Goal: Task Accomplishment & Management: Manage account settings

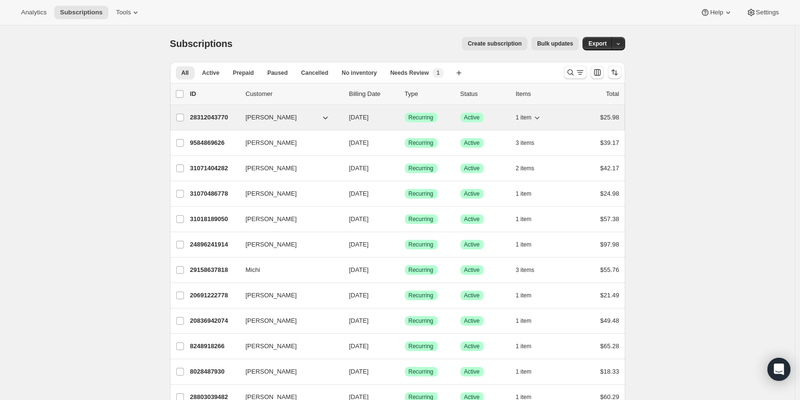
click at [211, 116] on p "28312043770" at bounding box center [214, 118] width 48 height 10
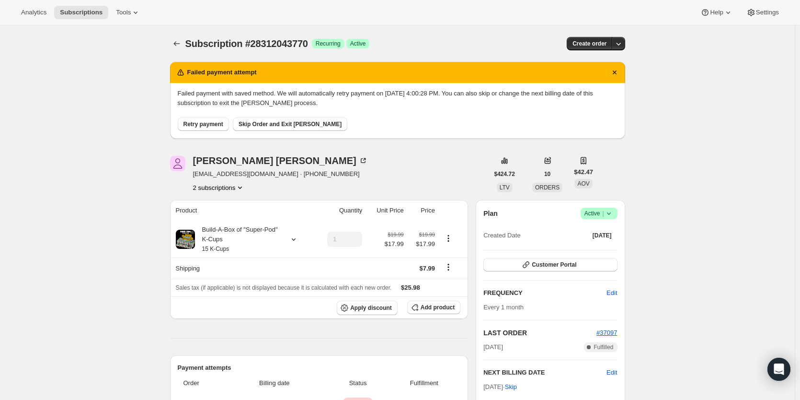
click at [200, 123] on span "Retry payment" at bounding box center [203, 124] width 40 height 8
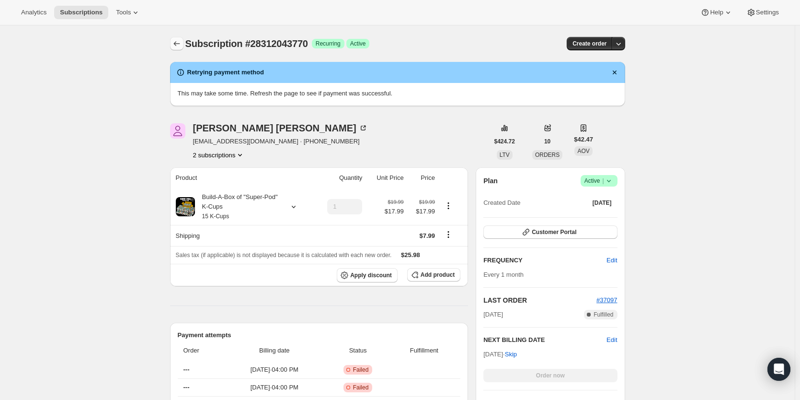
click at [175, 37] on button "Subscriptions" at bounding box center [176, 43] width 13 height 13
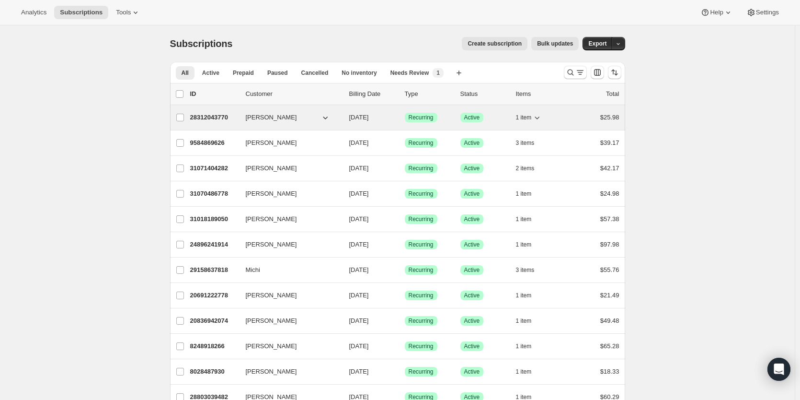
click at [217, 119] on p "28312043770" at bounding box center [214, 118] width 48 height 10
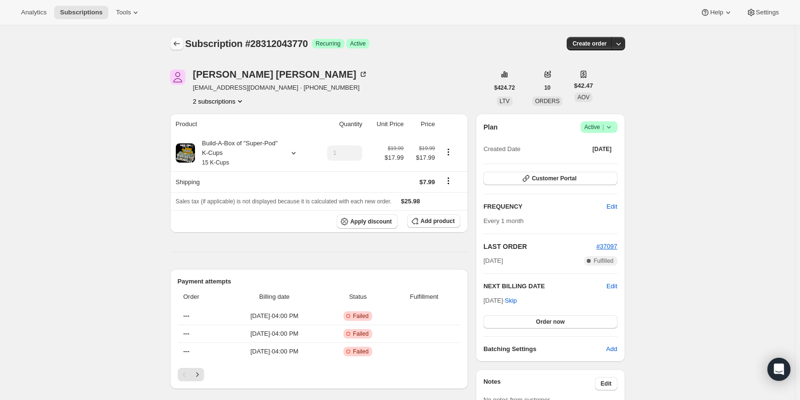
click at [179, 44] on icon "Subscriptions" at bounding box center [177, 44] width 10 height 10
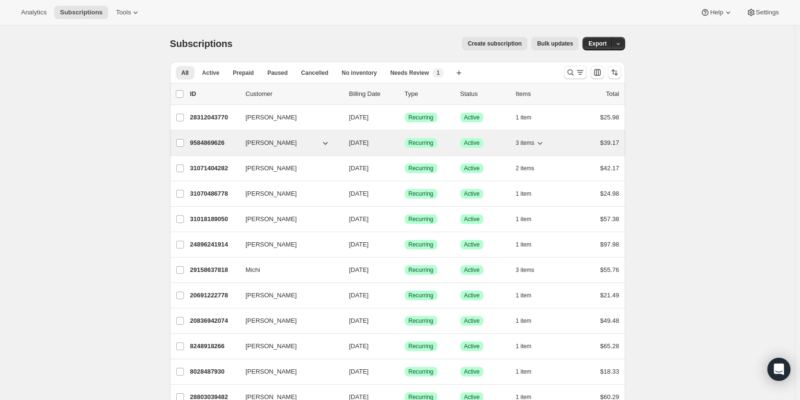
click at [203, 143] on p "9584869626" at bounding box center [214, 143] width 48 height 10
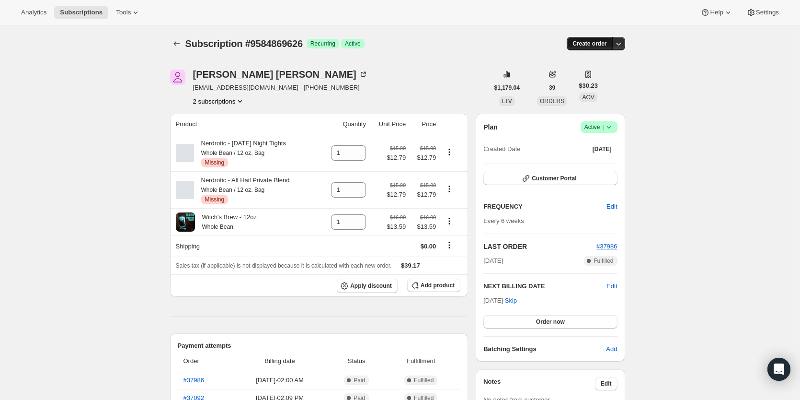
click at [599, 47] on button "Create order" at bounding box center [590, 43] width 46 height 13
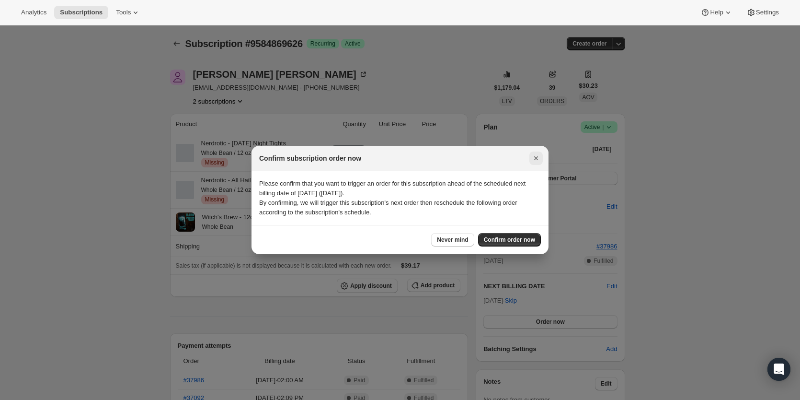
click at [532, 157] on icon "Close" at bounding box center [536, 158] width 10 height 10
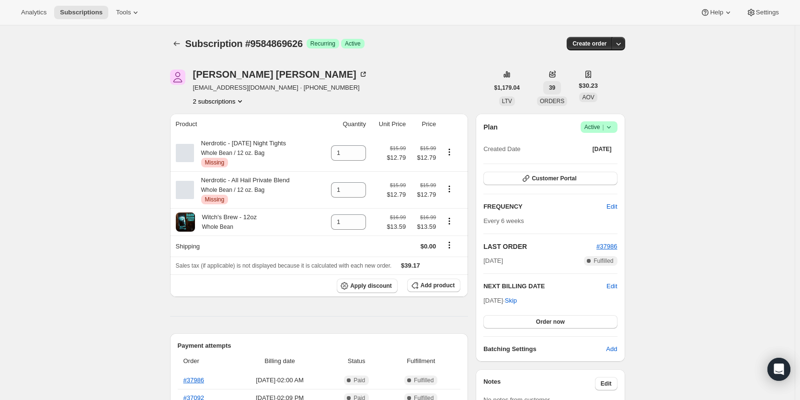
click at [553, 83] on button "39" at bounding box center [552, 87] width 18 height 13
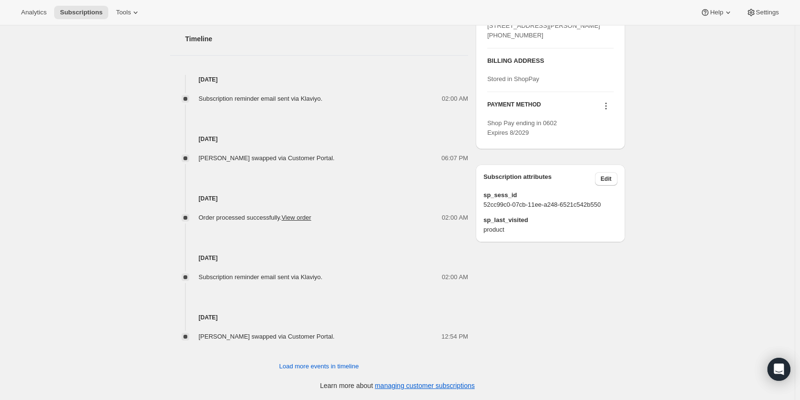
scroll to position [41, 0]
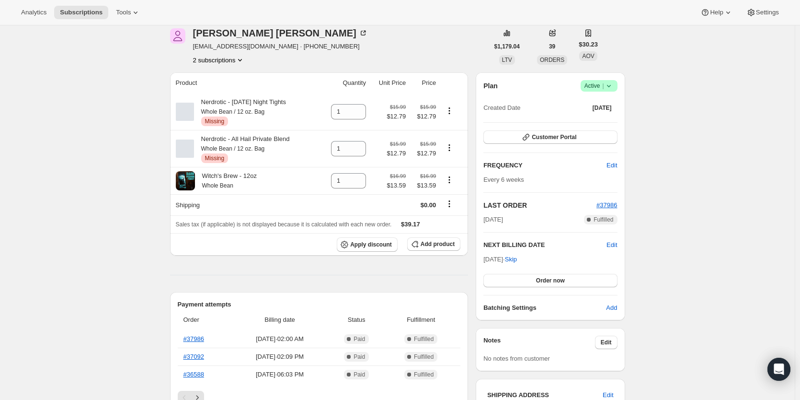
click at [239, 54] on div "Amanda Whittington crashette@hotmail.com · +18052905949 2 subscriptions" at bounding box center [280, 46] width 175 height 36
click at [239, 62] on button "2 subscriptions" at bounding box center [219, 60] width 52 height 10
click at [433, 55] on div "Amanda Whittington crashette@hotmail.com · +18052905949 2 subscriptions" at bounding box center [329, 46] width 319 height 36
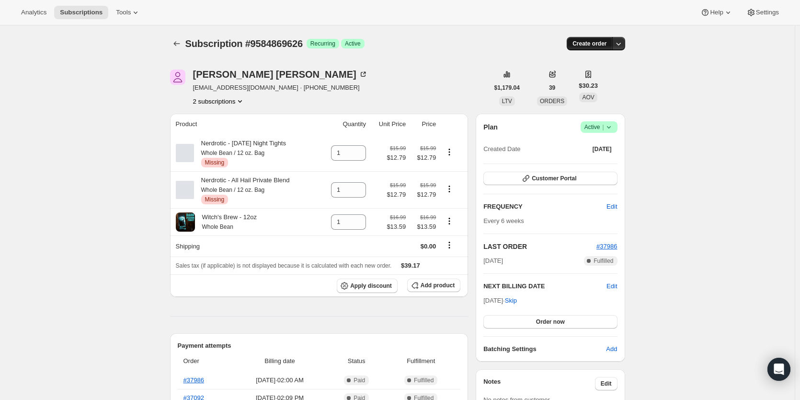
click at [601, 43] on span "Create order" at bounding box center [589, 44] width 34 height 8
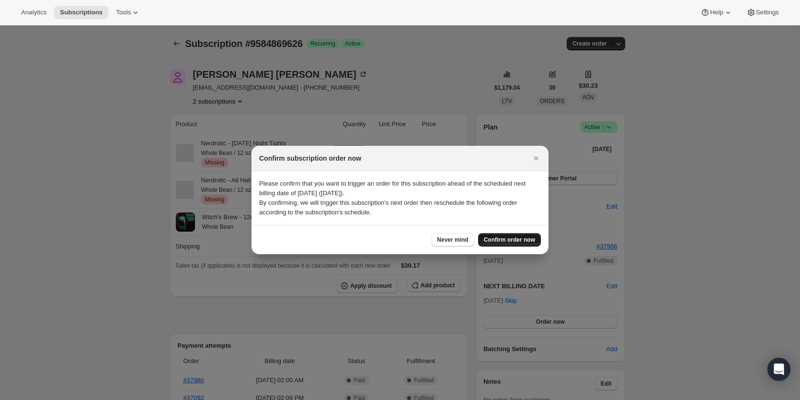
click at [511, 236] on button "Confirm order now" at bounding box center [509, 239] width 63 height 13
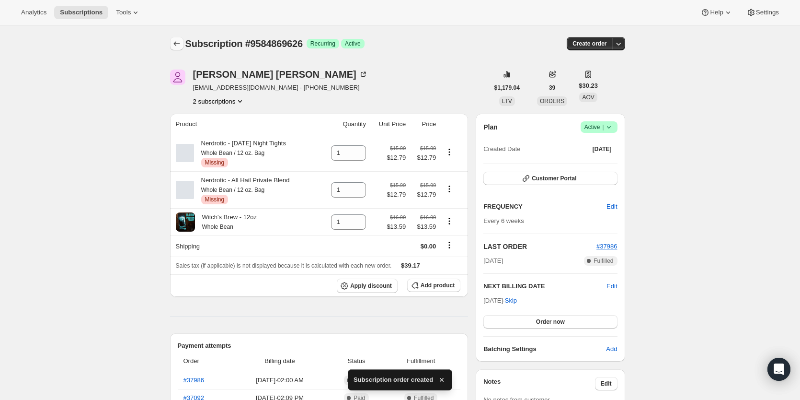
click at [180, 44] on icon "Subscriptions" at bounding box center [177, 44] width 10 height 10
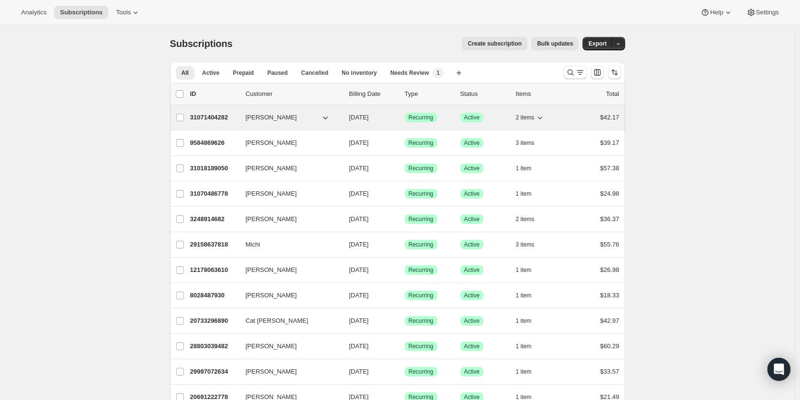
click at [206, 118] on p "31071404282" at bounding box center [214, 118] width 48 height 10
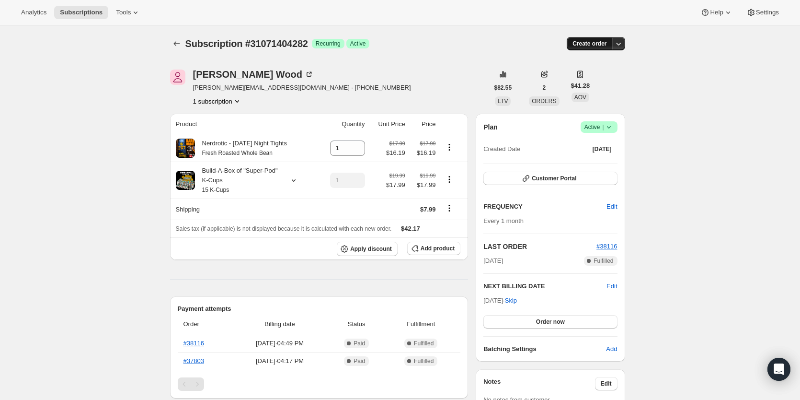
click at [587, 45] on span "Create order" at bounding box center [589, 44] width 34 height 8
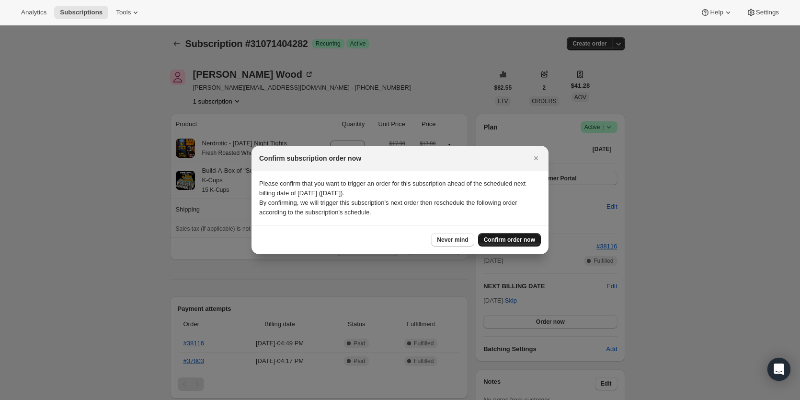
click at [508, 240] on span "Confirm order now" at bounding box center [509, 240] width 51 height 8
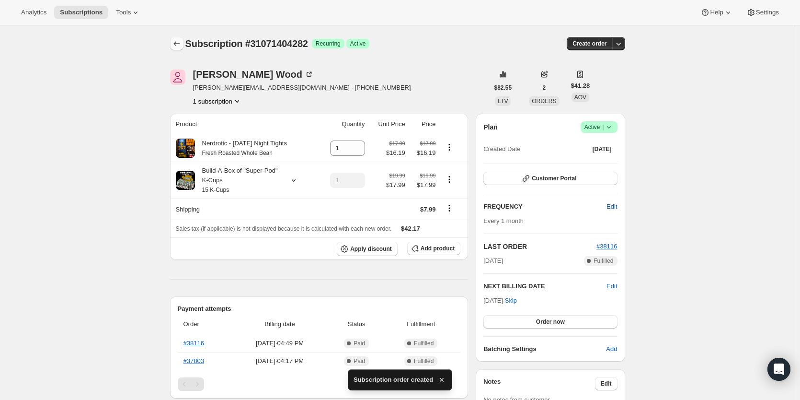
click at [182, 46] on icon "Subscriptions" at bounding box center [177, 44] width 10 height 10
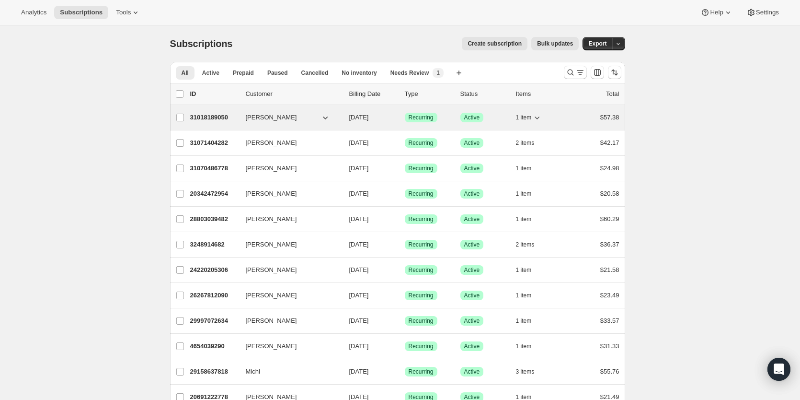
click at [218, 118] on p "31018189050" at bounding box center [214, 118] width 48 height 10
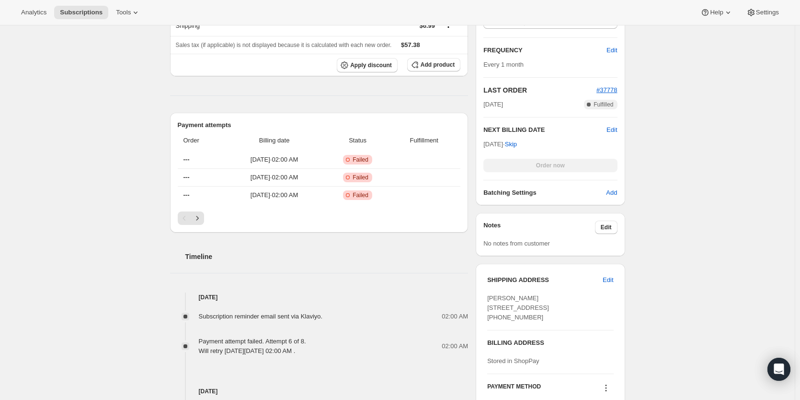
scroll to position [160, 0]
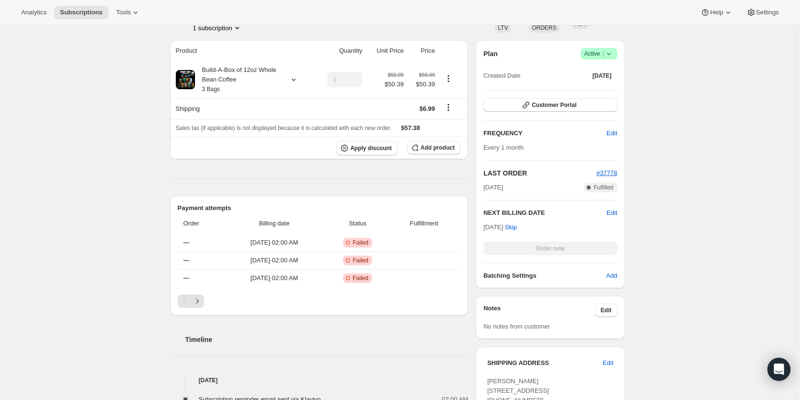
click at [196, 311] on div "Payment attempts Order Billing date Status Fulfillment --- Oct 6, 2025 · 02:00 …" at bounding box center [319, 255] width 298 height 120
click at [196, 309] on div "Payment attempts Order Billing date Status Fulfillment --- Oct 6, 2025 · 02:00 …" at bounding box center [319, 255] width 298 height 120
click at [195, 306] on button "Next" at bounding box center [197, 300] width 13 height 13
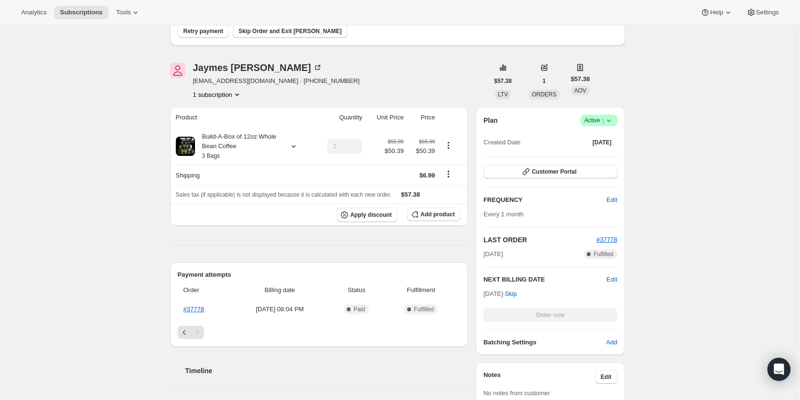
scroll to position [0, 0]
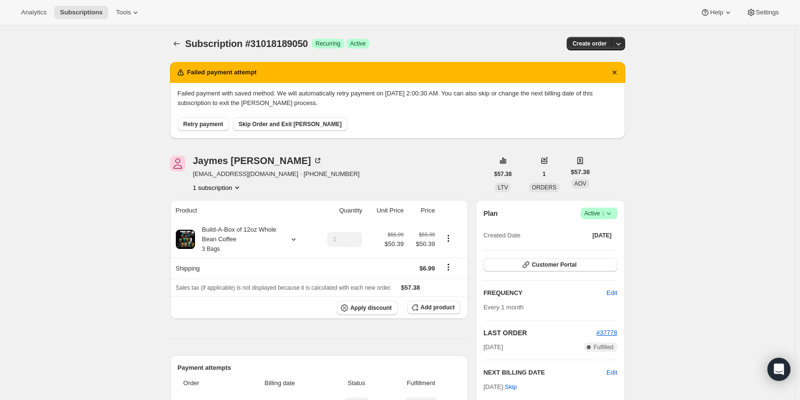
click at [205, 127] on span "Retry payment" at bounding box center [203, 124] width 40 height 8
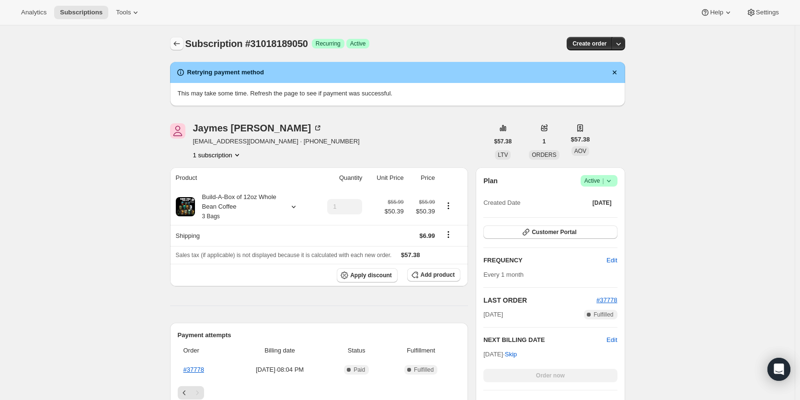
click at [182, 44] on icon "Subscriptions" at bounding box center [177, 44] width 10 height 10
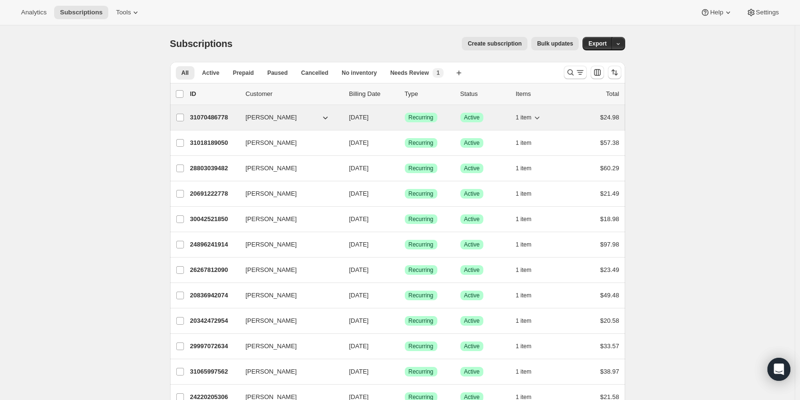
click at [211, 113] on p "31070486778" at bounding box center [214, 118] width 48 height 10
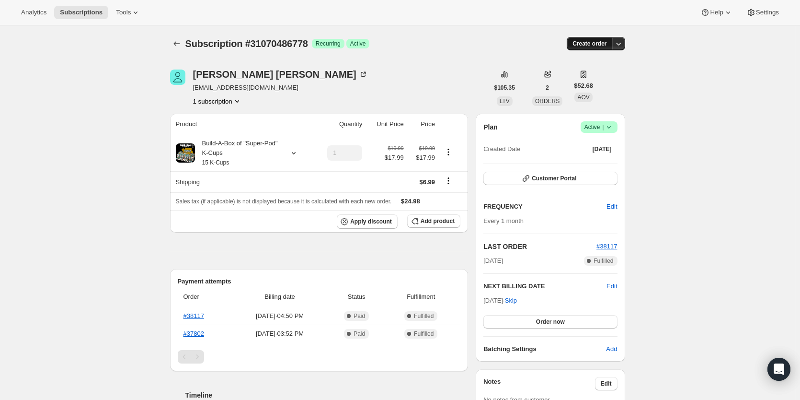
click at [597, 39] on button "Create order" at bounding box center [590, 43] width 46 height 13
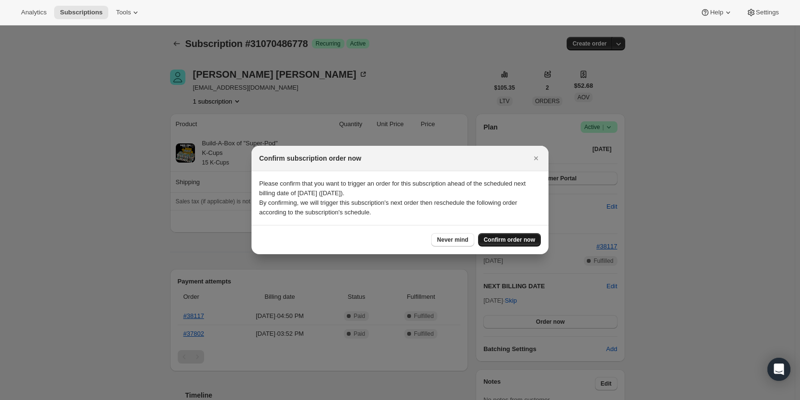
click at [518, 239] on span "Confirm order now" at bounding box center [509, 240] width 51 height 8
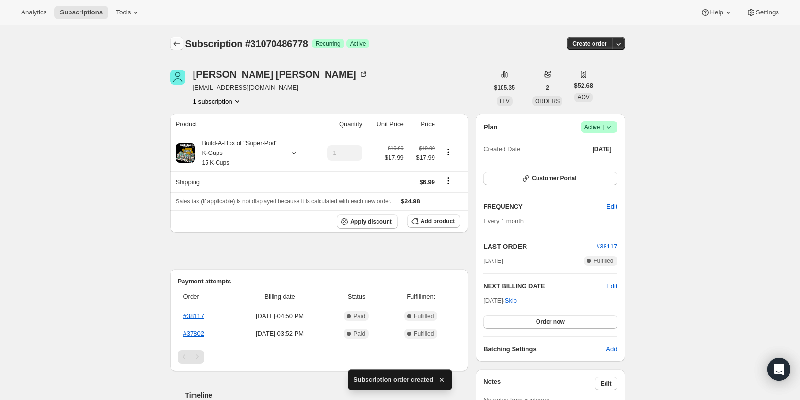
click at [179, 48] on button "Subscriptions" at bounding box center [176, 43] width 13 height 13
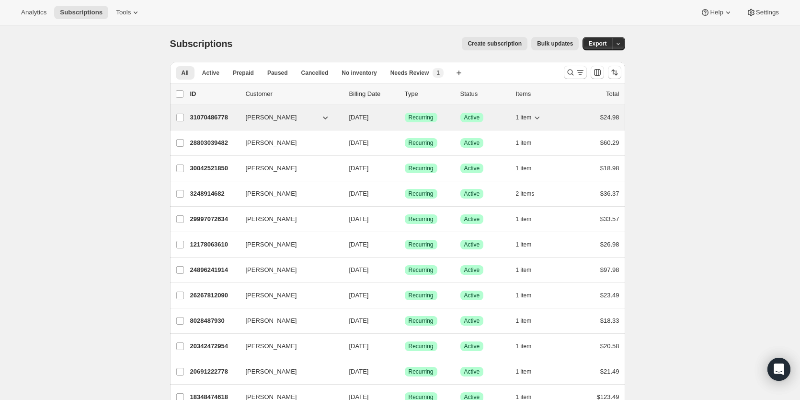
click at [210, 122] on div "31070486778 Rebekah Blankenship 10/08/2025 Success Recurring Success Active 1 i…" at bounding box center [404, 117] width 429 height 13
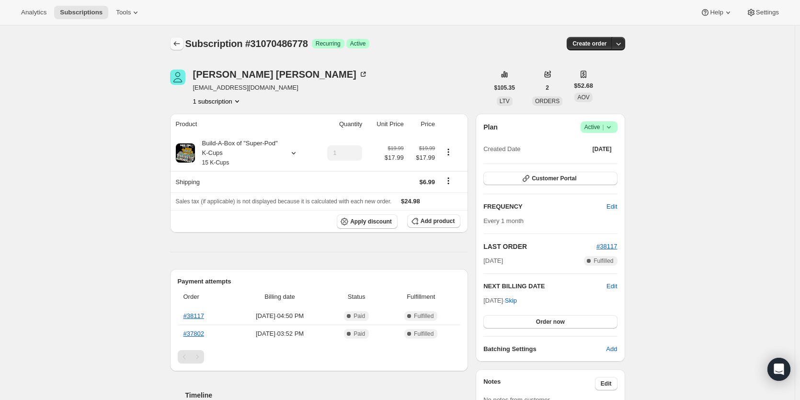
click at [182, 43] on icon "Subscriptions" at bounding box center [177, 44] width 10 height 10
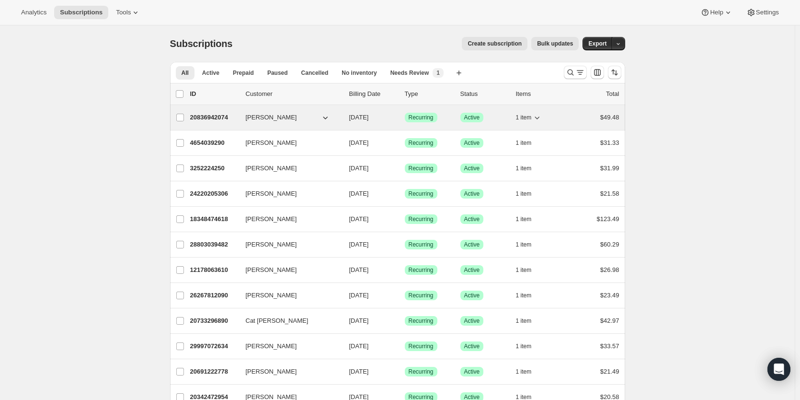
click at [224, 114] on p "20836942074" at bounding box center [214, 118] width 48 height 10
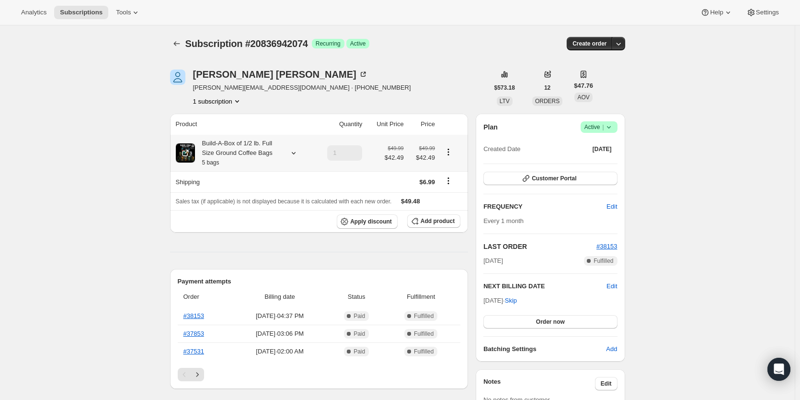
click at [292, 150] on icon at bounding box center [294, 153] width 10 height 10
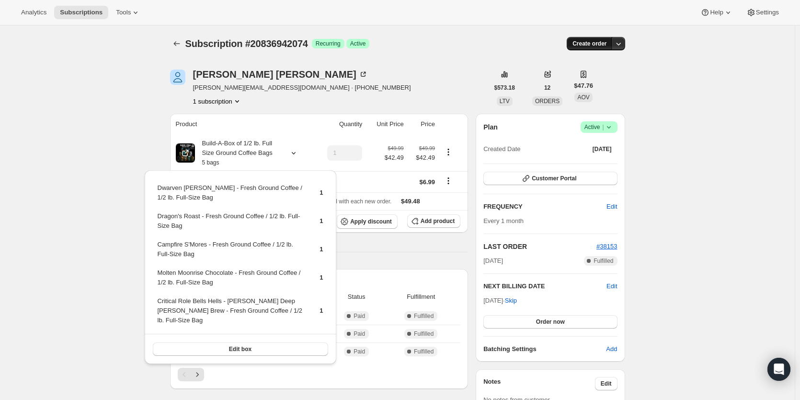
click at [594, 42] on span "Create order" at bounding box center [589, 44] width 34 height 8
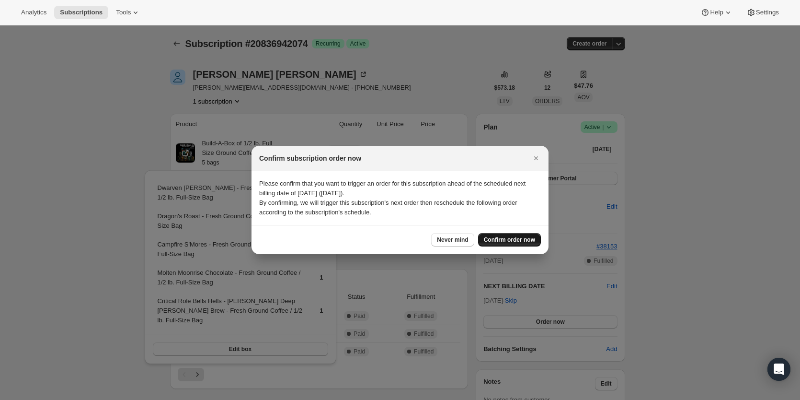
click at [526, 239] on span "Confirm order now" at bounding box center [509, 240] width 51 height 8
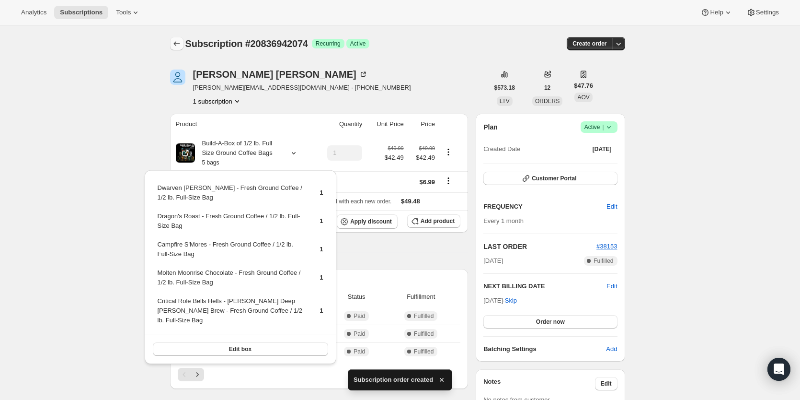
click at [176, 41] on icon "Subscriptions" at bounding box center [177, 44] width 10 height 10
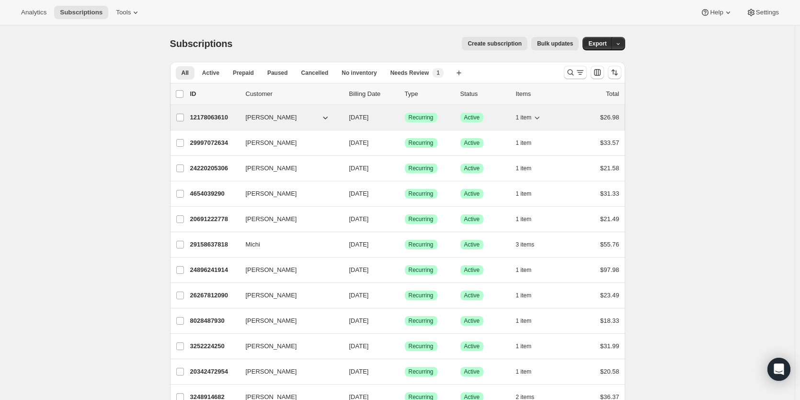
click at [219, 117] on p "12178063610" at bounding box center [214, 118] width 48 height 10
